Goal: Transaction & Acquisition: Purchase product/service

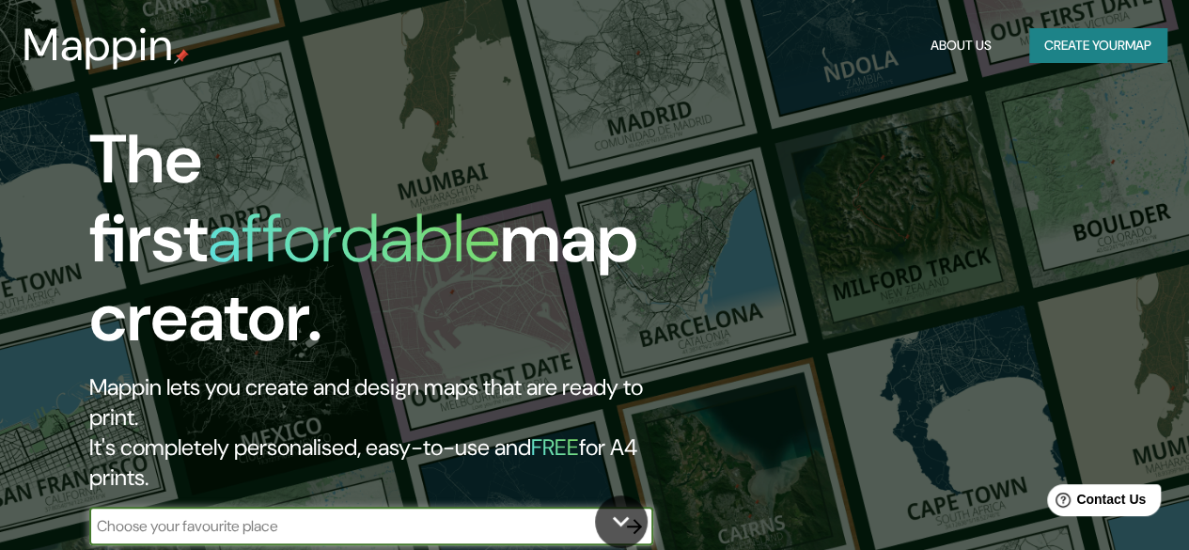
click at [1103, 43] on button "Create your map" at bounding box center [1097, 45] width 137 height 35
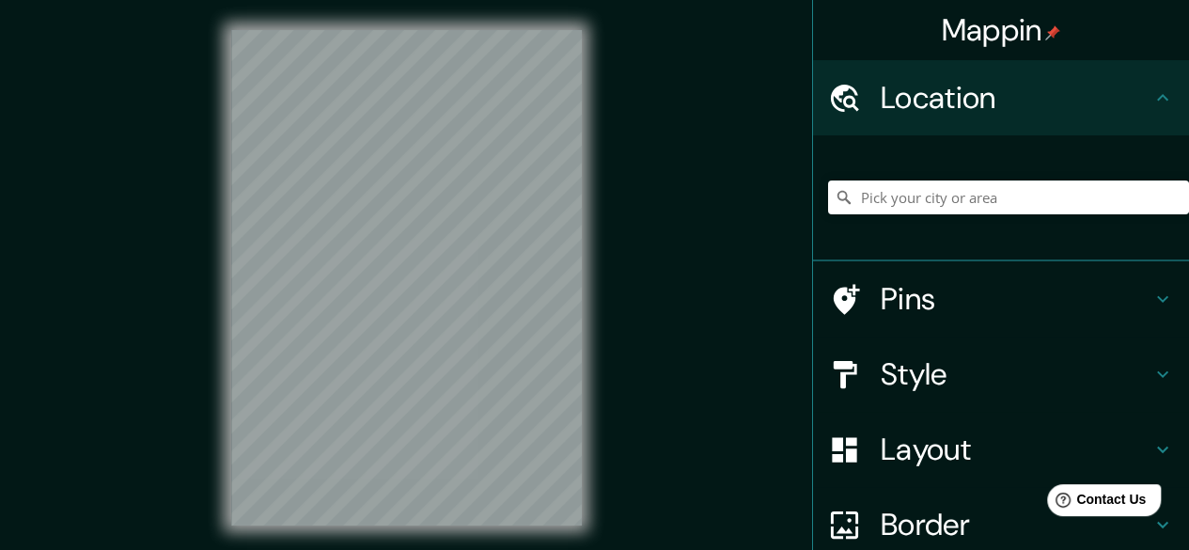
click at [932, 85] on h4 "Location" at bounding box center [1016, 98] width 271 height 38
click at [914, 190] on input "Pick your city or area" at bounding box center [1008, 197] width 361 height 34
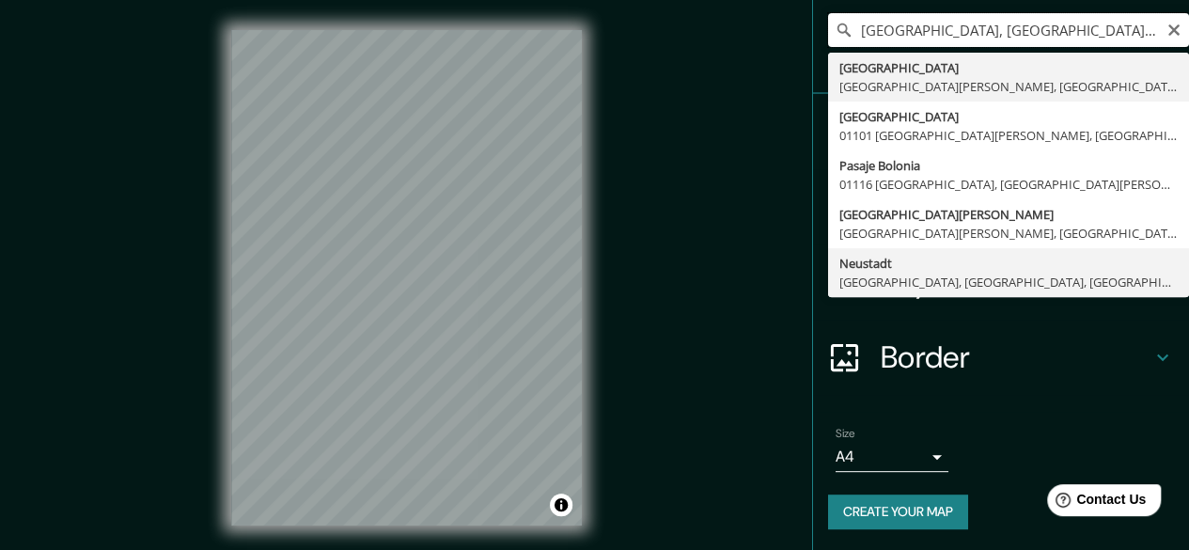
scroll to position [168, 0]
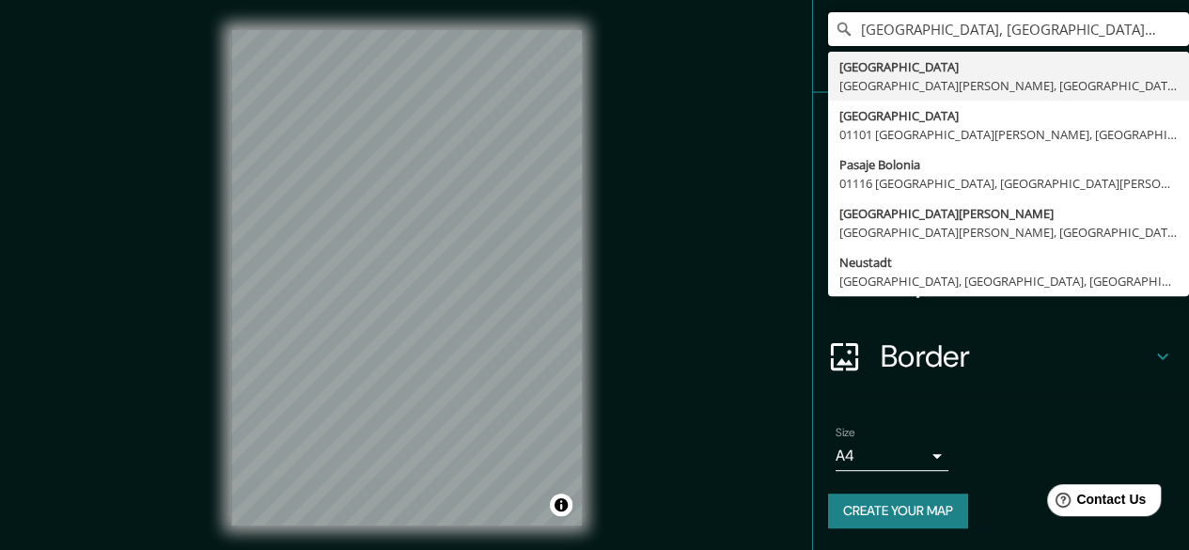
type input "[GEOGRAPHIC_DATA], [GEOGRAPHIC_DATA][PERSON_NAME], [GEOGRAPHIC_DATA][PERSON_NAM…"
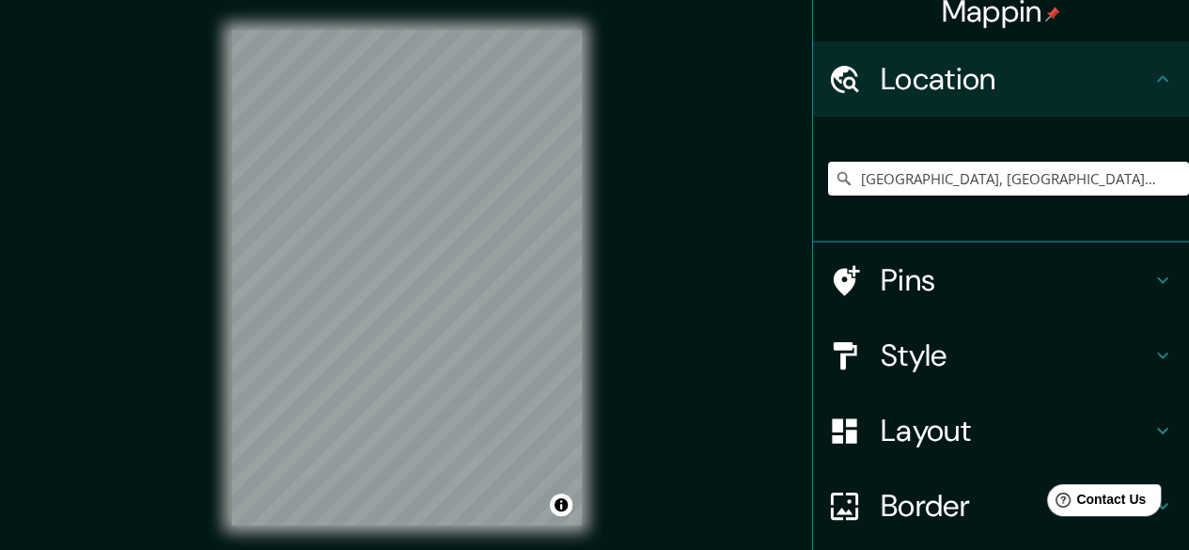
scroll to position [0, 0]
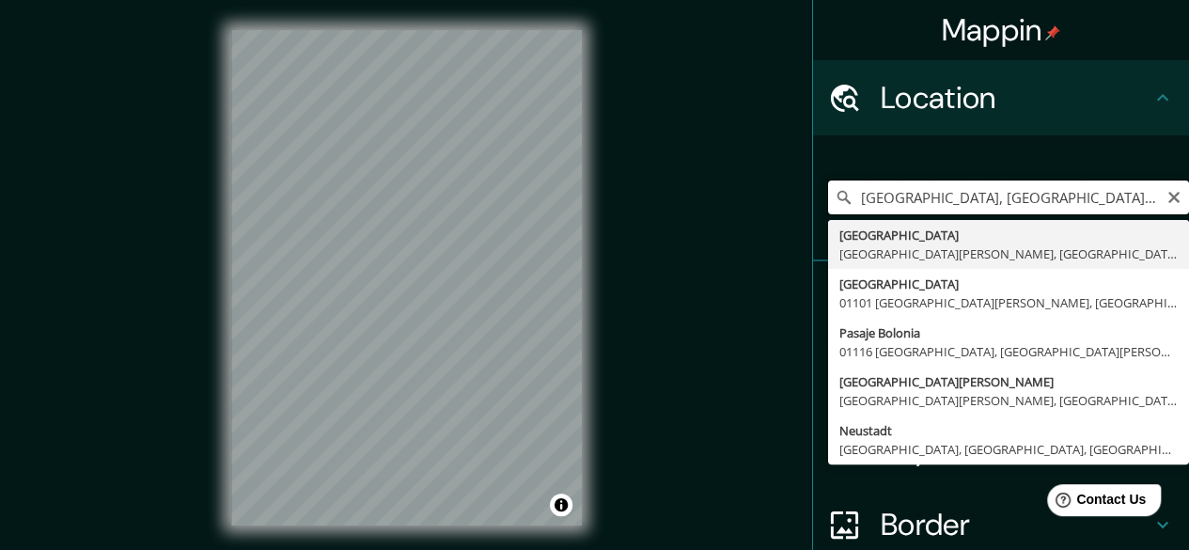
click at [1018, 192] on input "[GEOGRAPHIC_DATA], [GEOGRAPHIC_DATA][PERSON_NAME], [GEOGRAPHIC_DATA][PERSON_NAM…" at bounding box center [1008, 197] width 361 height 34
click at [1166, 200] on icon "Clear" at bounding box center [1173, 197] width 15 height 15
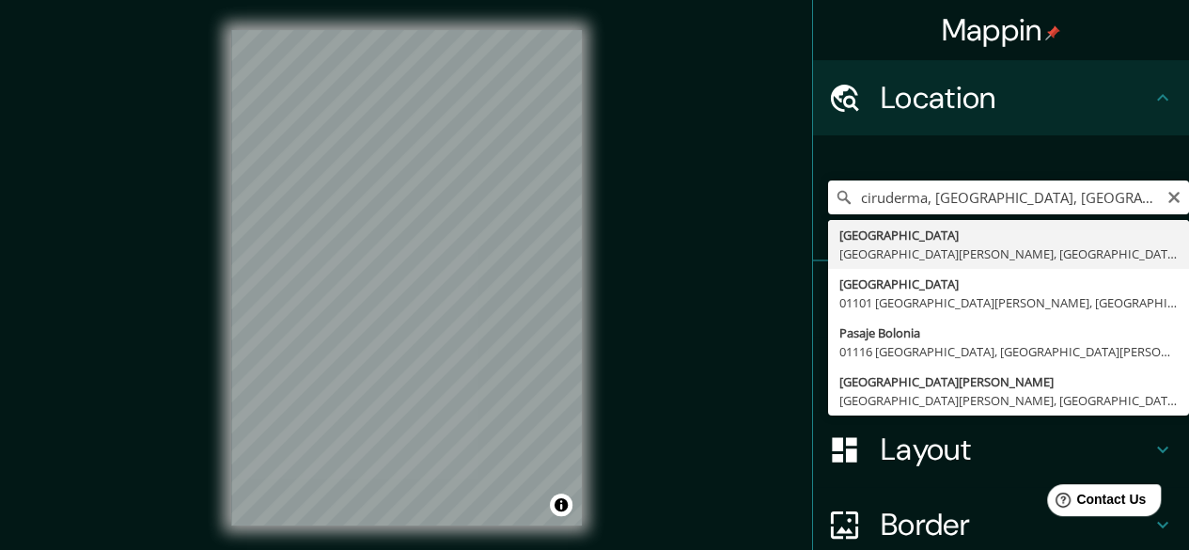
type input "[GEOGRAPHIC_DATA], [GEOGRAPHIC_DATA][PERSON_NAME], [GEOGRAPHIC_DATA][PERSON_NAM…"
